Goal: Navigation & Orientation: Find specific page/section

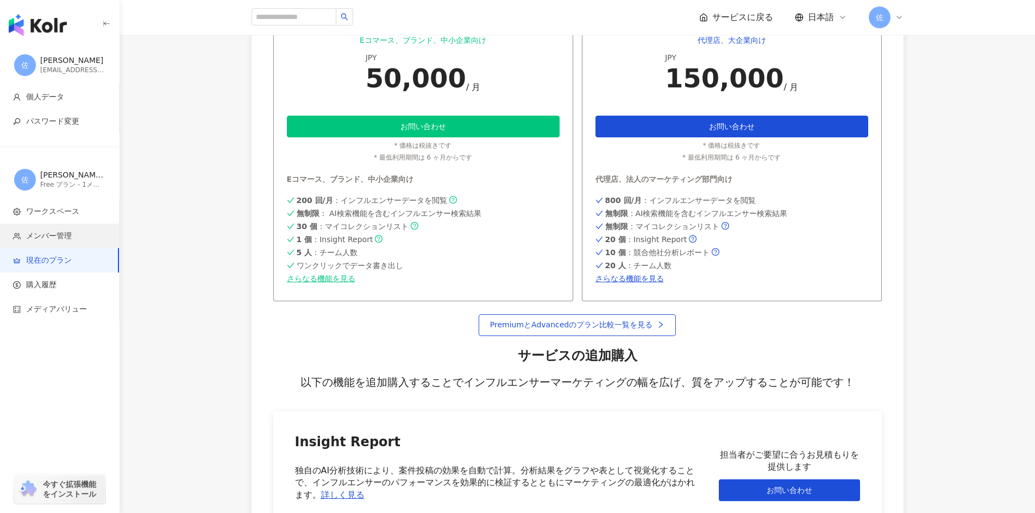
click at [87, 231] on span "メンバー管理" at bounding box center [61, 236] width 97 height 11
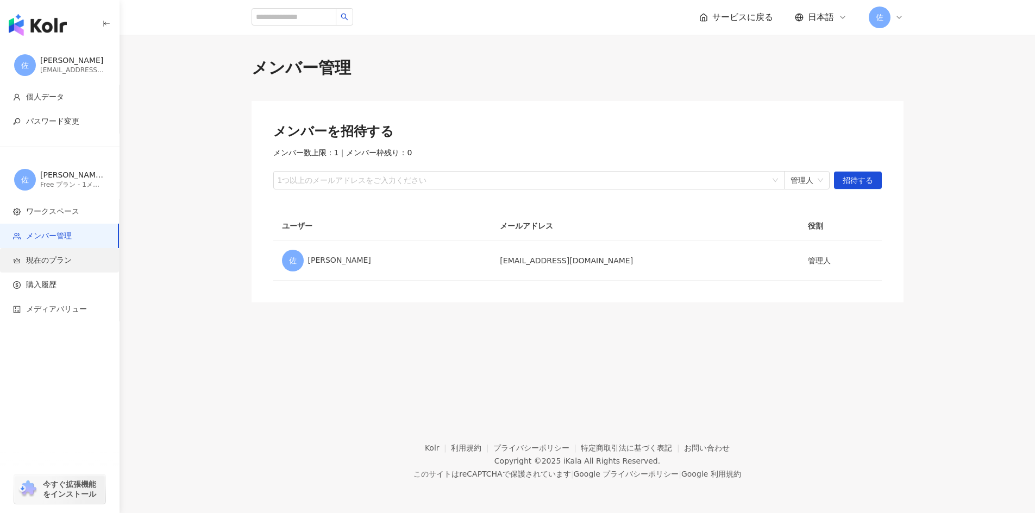
click at [77, 258] on span "現在のプラン" at bounding box center [61, 260] width 97 height 11
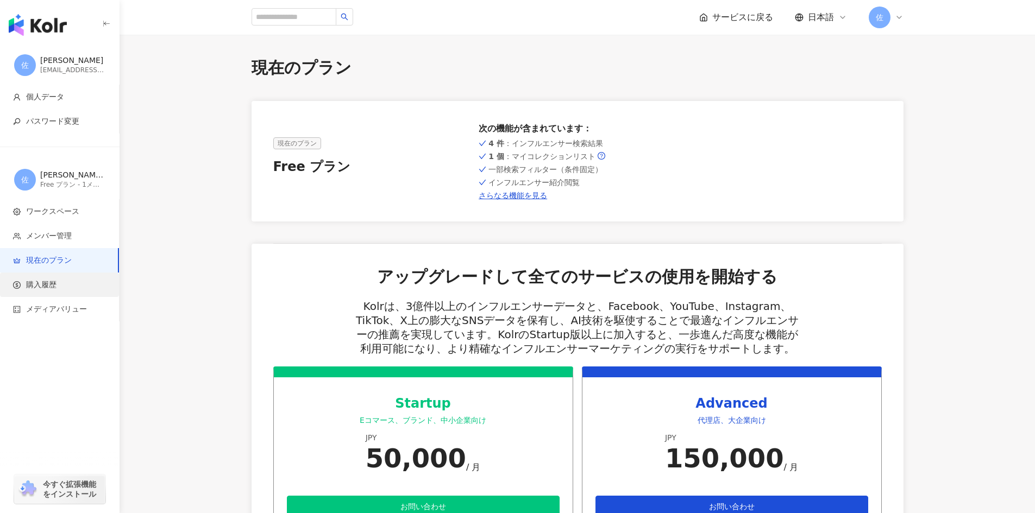
click at [72, 286] on span "購入履歴" at bounding box center [61, 285] width 97 height 11
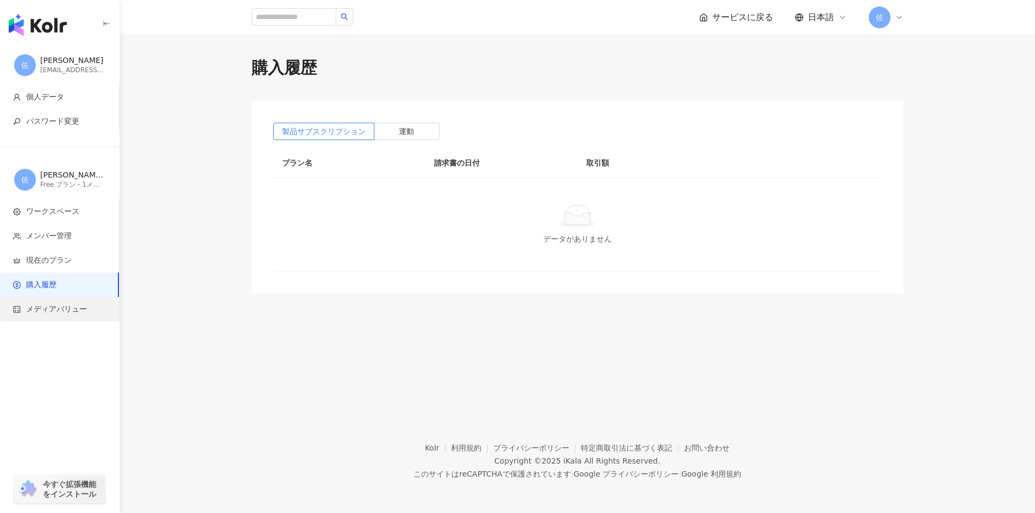
click at [69, 310] on span "メディアバリュー" at bounding box center [56, 309] width 61 height 11
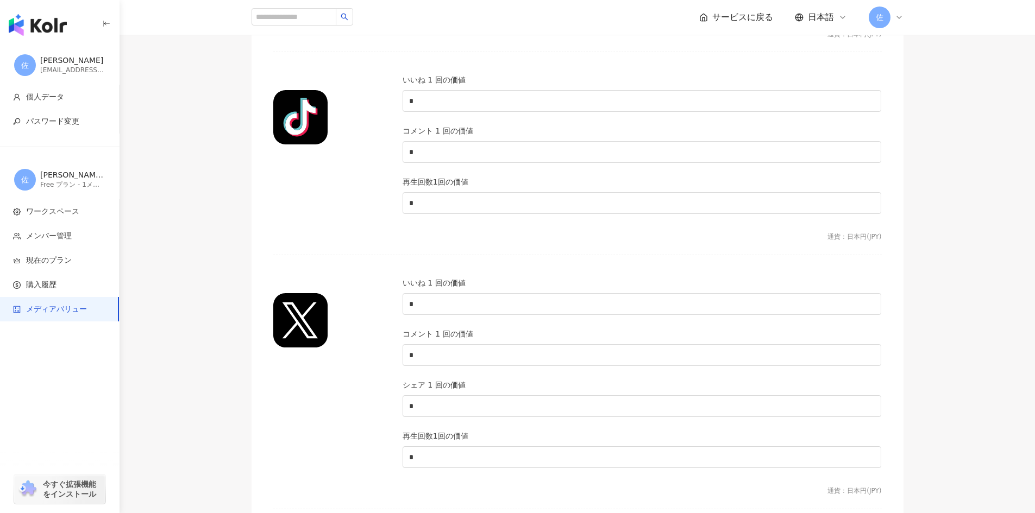
scroll to position [815, 0]
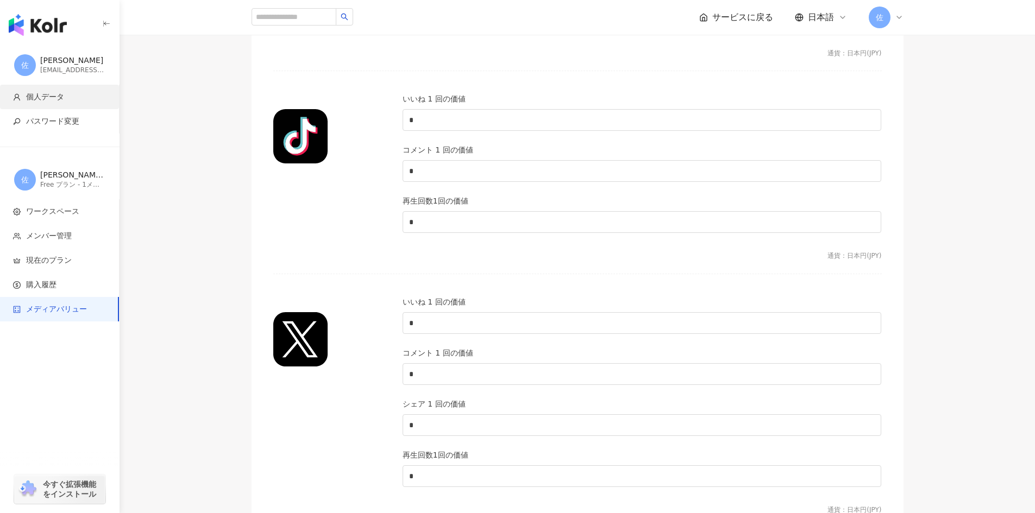
click at [74, 99] on span "個人データ" at bounding box center [61, 97] width 97 height 11
